Goal: Task Accomplishment & Management: Manage account settings

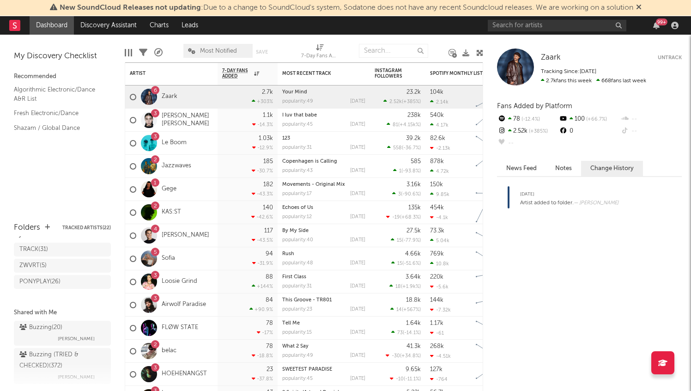
scroll to position [28, 0]
click at [59, 323] on div "Buzzing ( 20 )" at bounding box center [40, 326] width 43 height 11
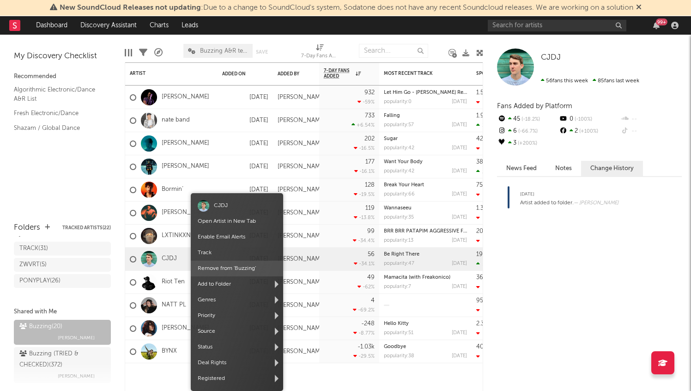
click at [214, 269] on span "Remove from ' Buzzing '" at bounding box center [237, 269] width 92 height 16
click at [208, 270] on span "Remove from ' Buzzing '" at bounding box center [239, 269] width 92 height 16
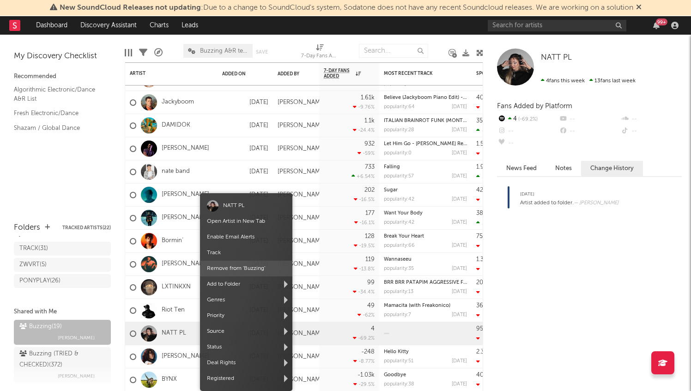
click at [251, 265] on span "Remove from ' Buzzing '" at bounding box center [246, 269] width 92 height 16
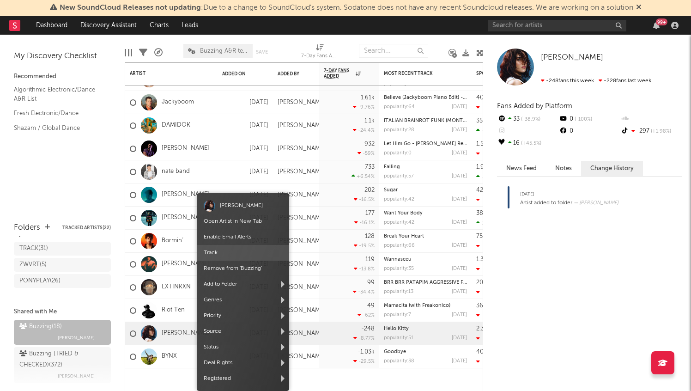
click at [247, 263] on span "Remove from ' Buzzing '" at bounding box center [243, 269] width 92 height 16
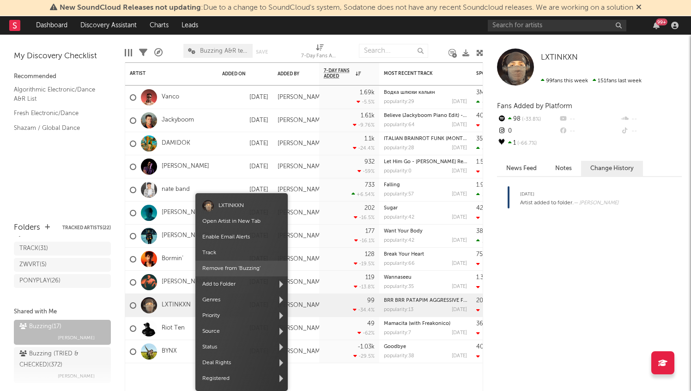
click at [243, 275] on span "Remove from ' Buzzing '" at bounding box center [242, 269] width 92 height 16
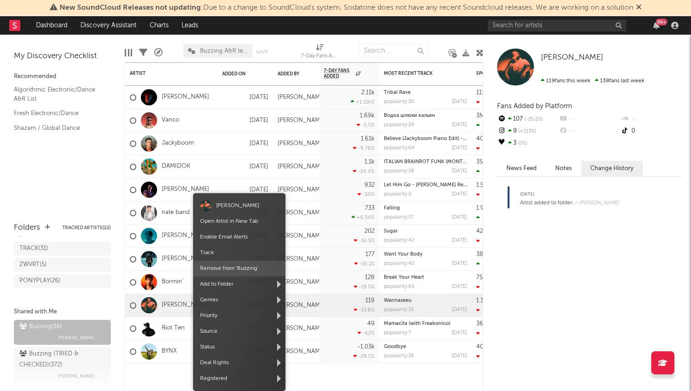
click at [236, 263] on span "Remove from ' Buzzing '" at bounding box center [239, 269] width 92 height 16
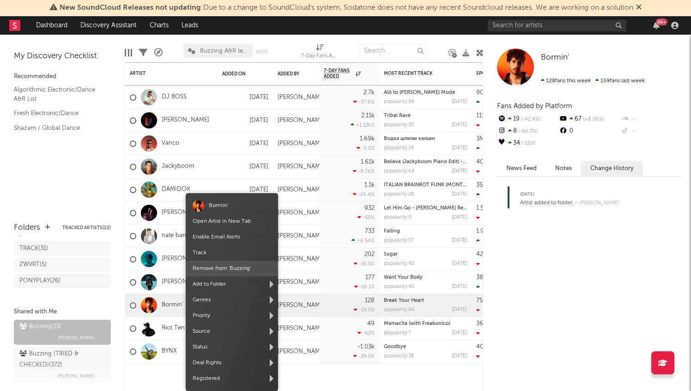
click at [226, 264] on span "Remove from ' Buzzing '" at bounding box center [232, 269] width 92 height 16
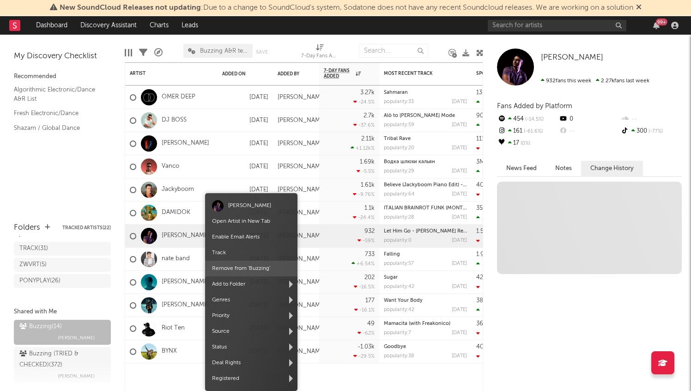
click at [226, 265] on div "[PERSON_NAME] Open Artist in New Tab Enable Email Alerts Track Remove from ' Bu…" at bounding box center [251, 292] width 92 height 198
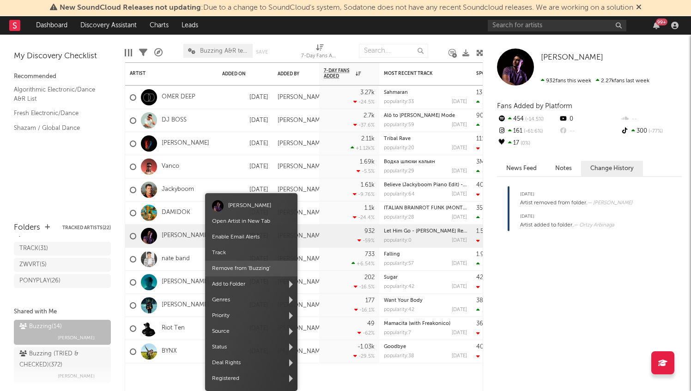
click at [226, 266] on span "Remove from ' Buzzing '" at bounding box center [251, 269] width 92 height 16
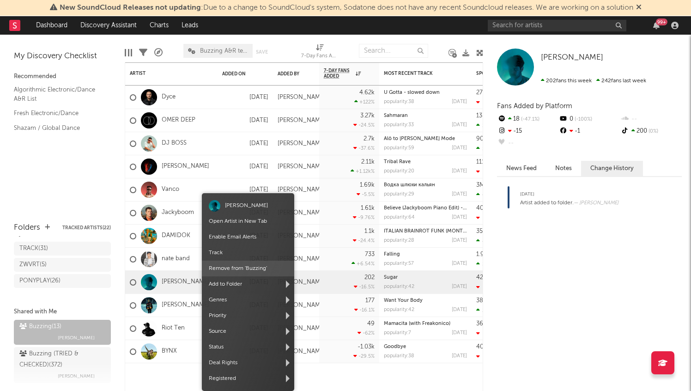
click at [215, 272] on span "Remove from ' Buzzing '" at bounding box center [248, 269] width 92 height 16
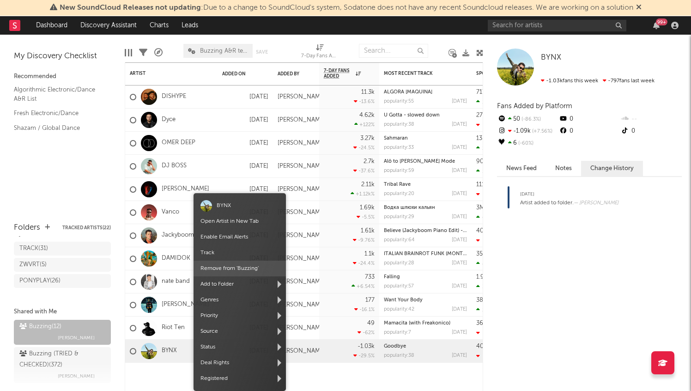
click at [243, 268] on span "Remove from ' Buzzing '" at bounding box center [240, 269] width 92 height 16
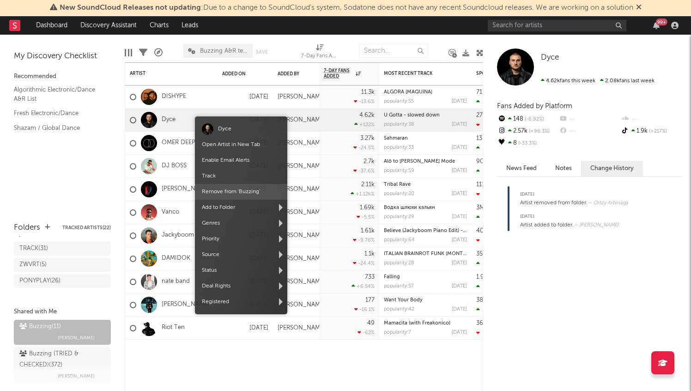
click at [223, 190] on span "Remove from ' Buzzing '" at bounding box center [241, 192] width 92 height 16
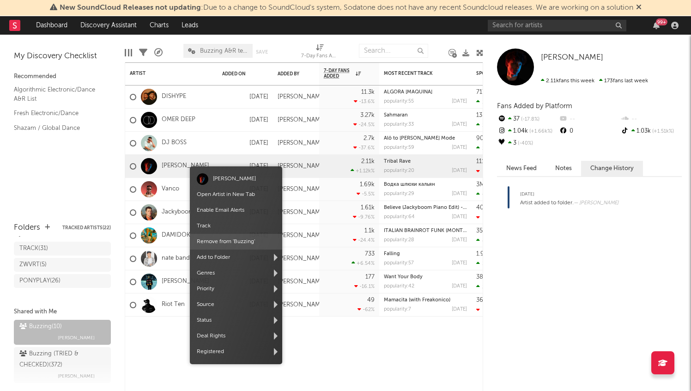
click at [216, 242] on span "Remove from ' Buzzing '" at bounding box center [236, 242] width 92 height 16
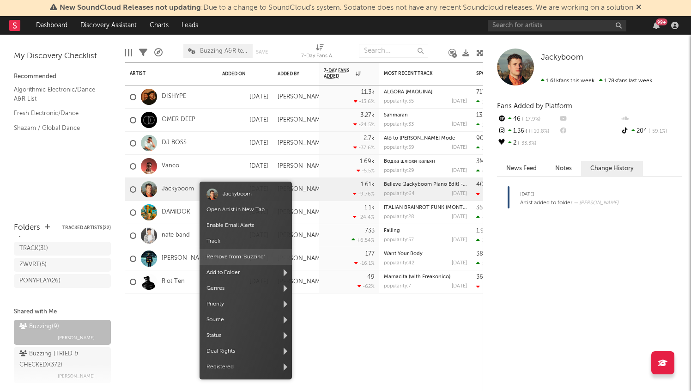
click at [227, 259] on span "Remove from ' Buzzing '" at bounding box center [246, 257] width 92 height 16
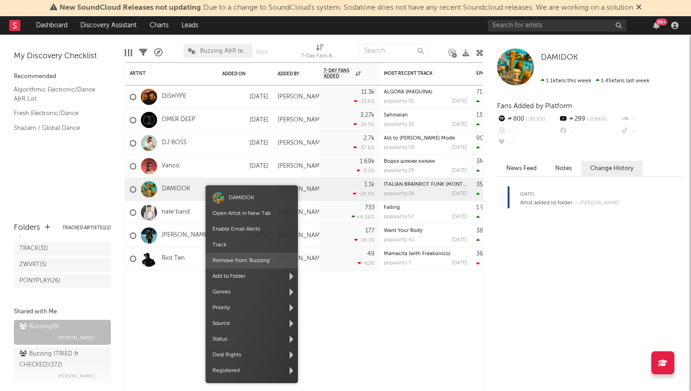
click at [233, 261] on span "Remove from ' Buzzing '" at bounding box center [252, 261] width 92 height 16
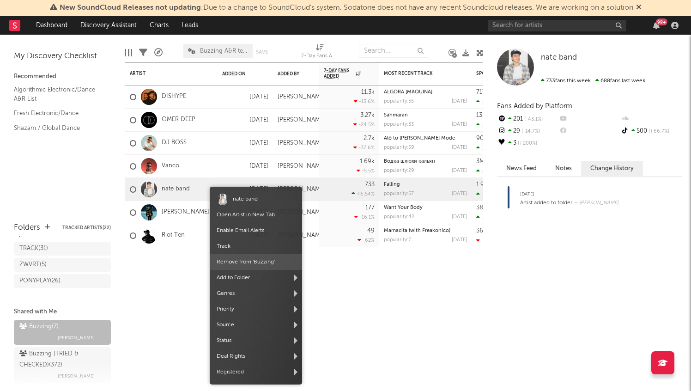
click at [242, 263] on span "Remove from ' Buzzing '" at bounding box center [256, 262] width 92 height 16
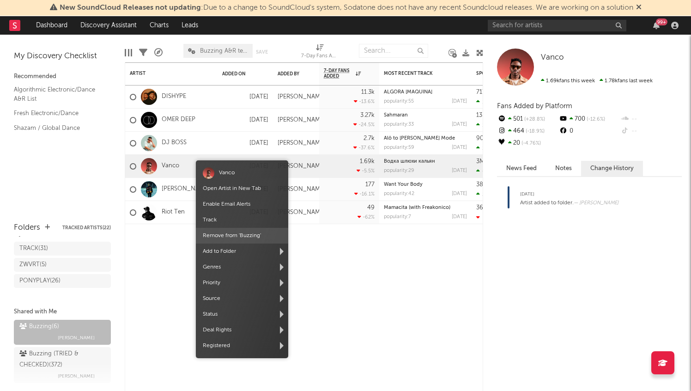
click at [223, 234] on span "Remove from ' Buzzing '" at bounding box center [242, 236] width 92 height 16
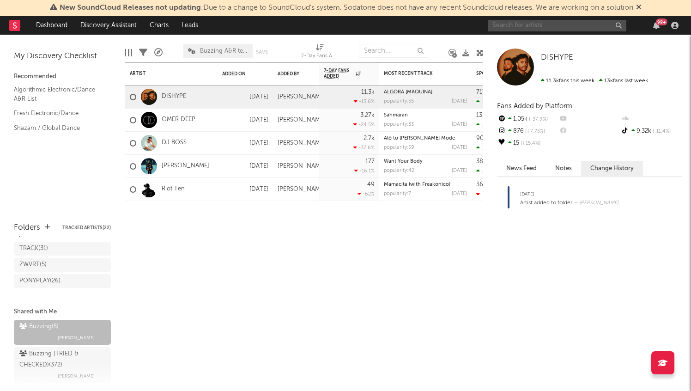
click at [526, 25] on input "text" at bounding box center [557, 26] width 139 height 12
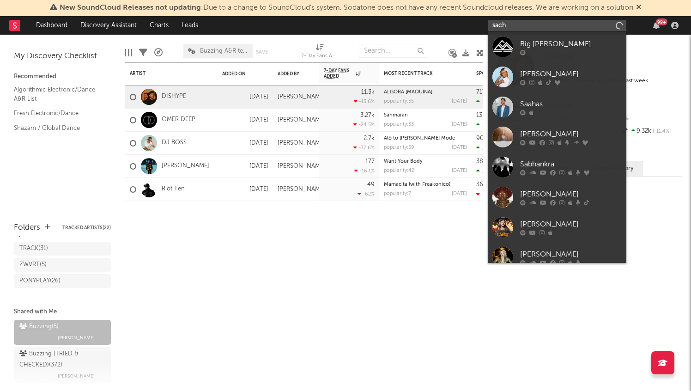
type input "sacha"
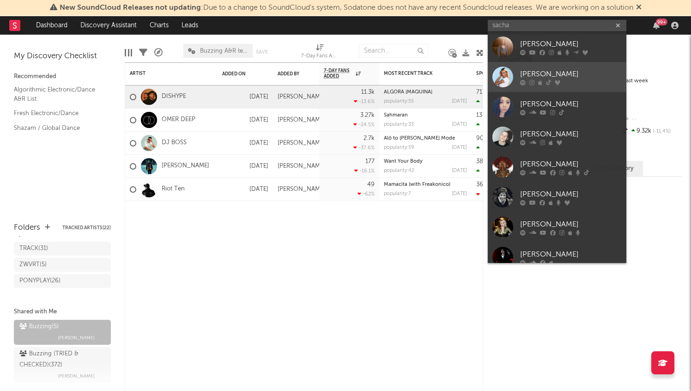
click at [579, 72] on div "[PERSON_NAME]" at bounding box center [571, 73] width 102 height 11
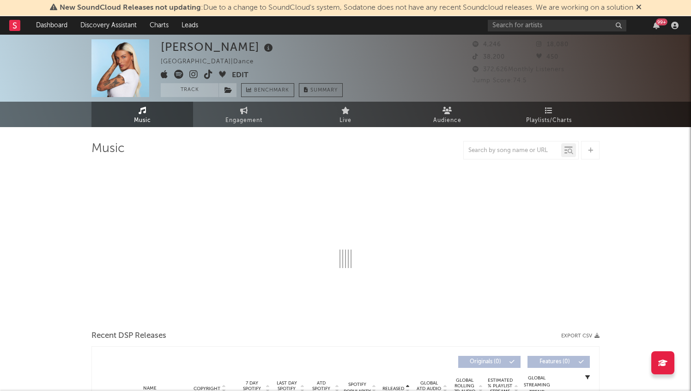
select select "1w"
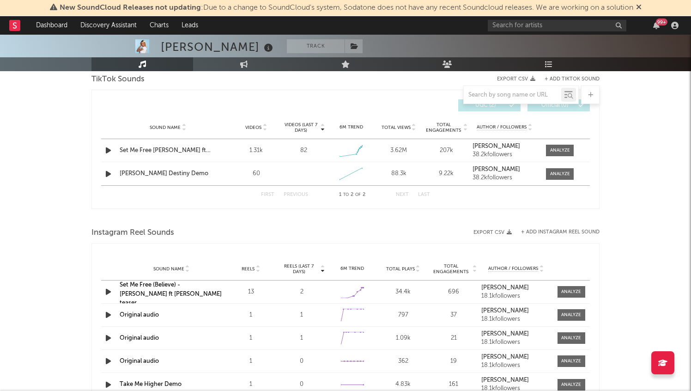
scroll to position [703, 0]
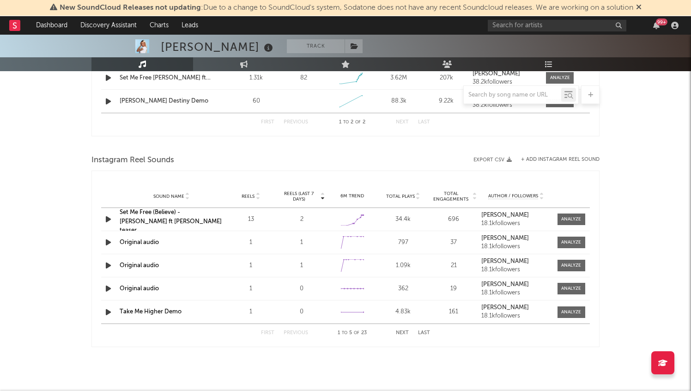
click at [107, 100] on div at bounding box center [346, 95] width 508 height 18
click at [351, 46] on icon at bounding box center [355, 46] width 8 height 6
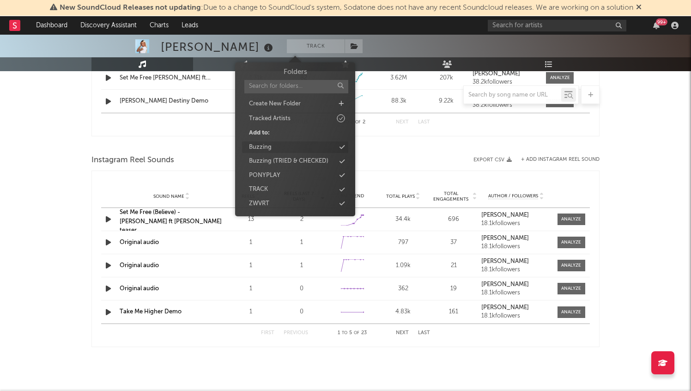
click at [287, 148] on div "Buzzing" at bounding box center [295, 147] width 106 height 12
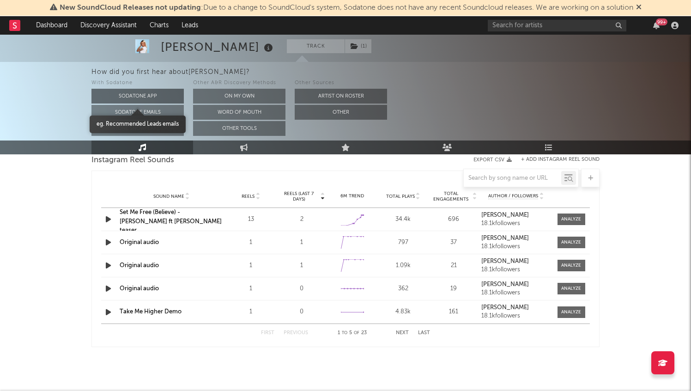
click at [108, 101] on button "Sodatone App" at bounding box center [138, 96] width 92 height 15
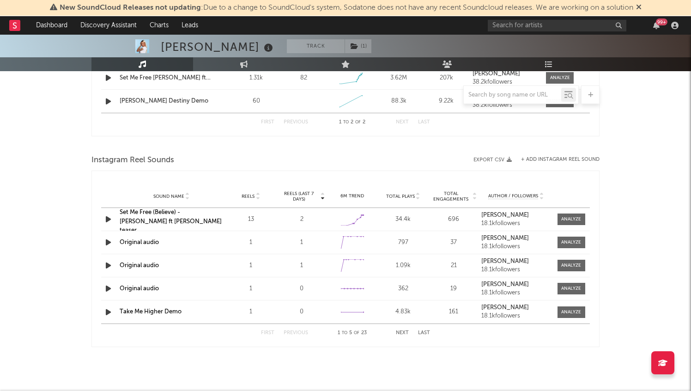
click at [108, 101] on div at bounding box center [346, 95] width 508 height 18
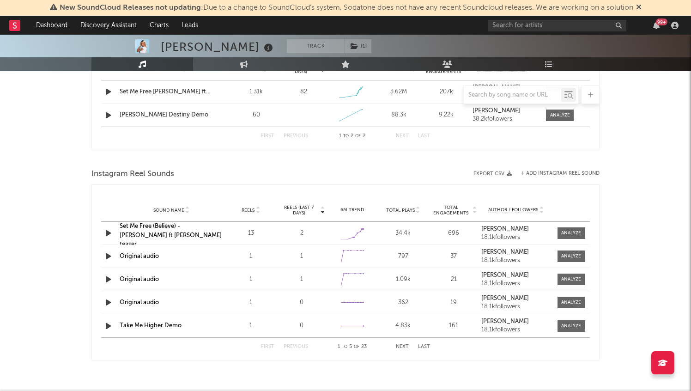
scroll to position [684, 0]
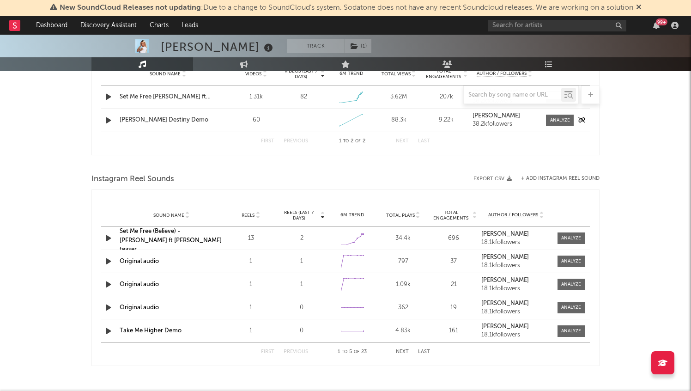
click at [104, 121] on icon "button" at bounding box center [109, 121] width 10 height 12
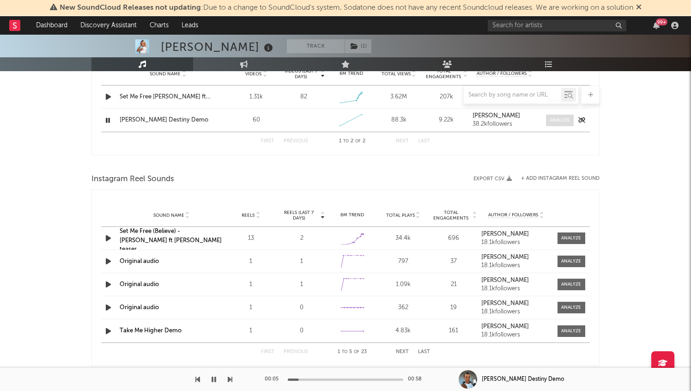
click at [556, 123] on div at bounding box center [560, 120] width 20 height 7
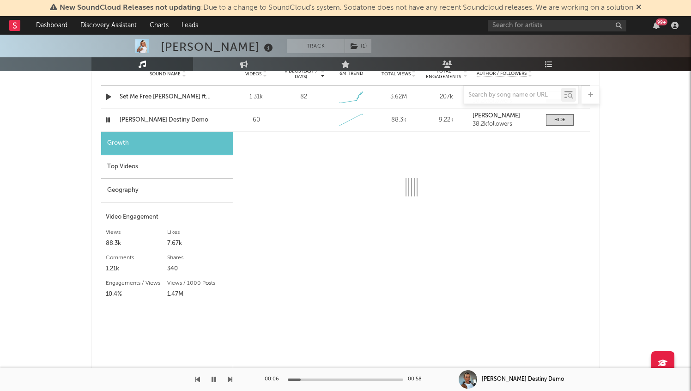
select select "1w"
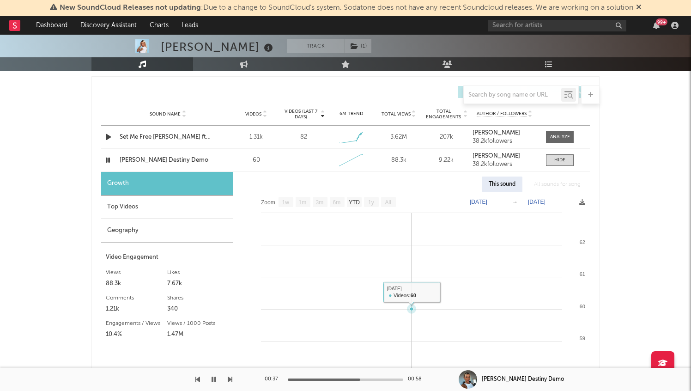
scroll to position [639, 0]
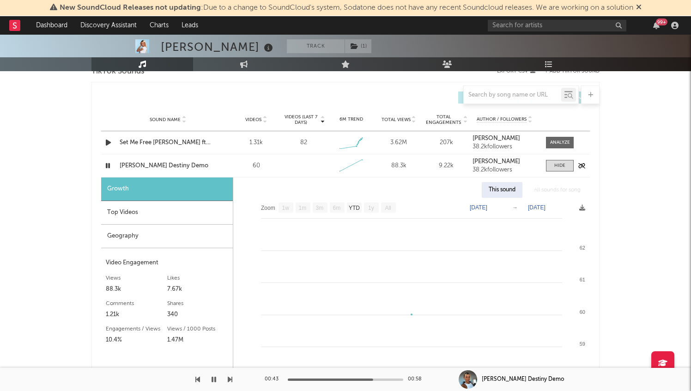
click at [150, 162] on div "[PERSON_NAME] Destiny Demo" at bounding box center [168, 165] width 97 height 9
click at [11, 21] on rect at bounding box center [14, 25] width 11 height 11
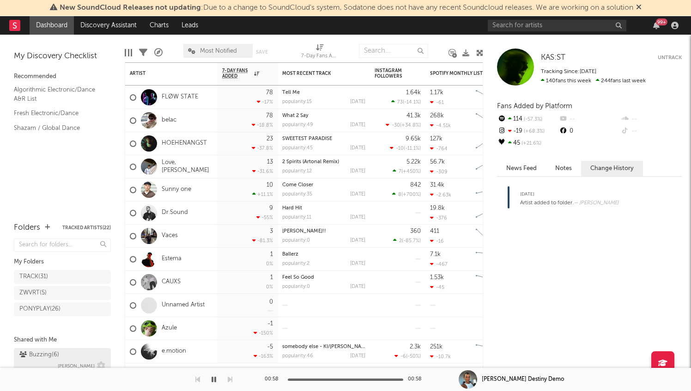
click at [57, 353] on div "Buzzing ( 6 )" at bounding box center [39, 354] width 40 height 11
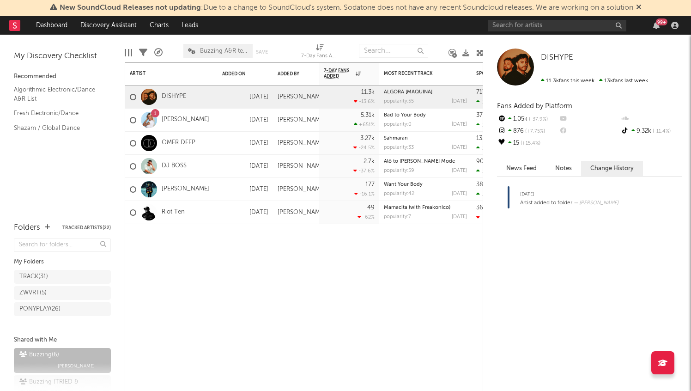
click at [642, 6] on icon at bounding box center [639, 6] width 6 height 7
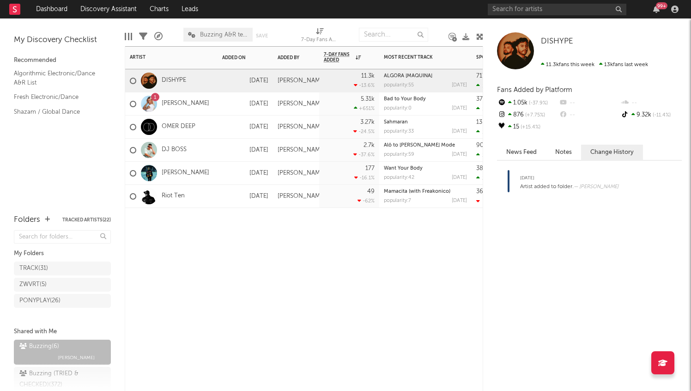
click at [213, 286] on div "Artist Notifications Added On Added By 7-Day Fans Added WoW % Change Most Recen…" at bounding box center [304, 218] width 359 height 345
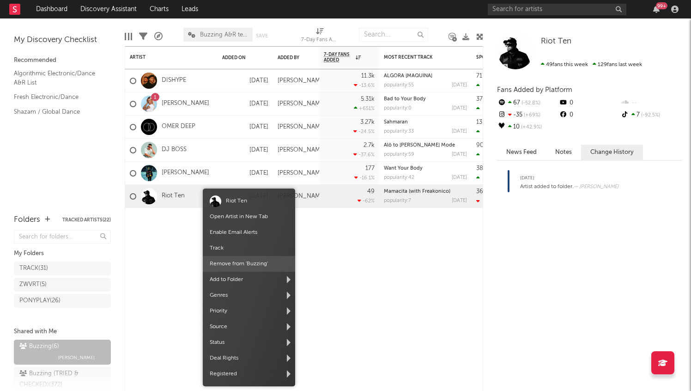
click at [245, 263] on span "Remove from ' Buzzing '" at bounding box center [249, 264] width 92 height 16
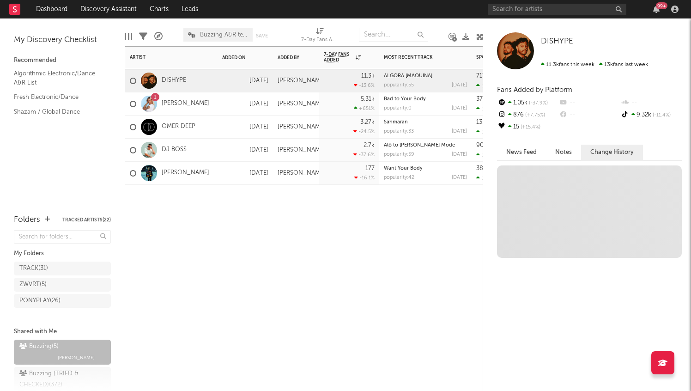
click at [310, 227] on div "Artist Notifications Added On Added By 7-Day Fans Added WoW % Change Most Recen…" at bounding box center [304, 218] width 359 height 345
